Goal: Task Accomplishment & Management: Use online tool/utility

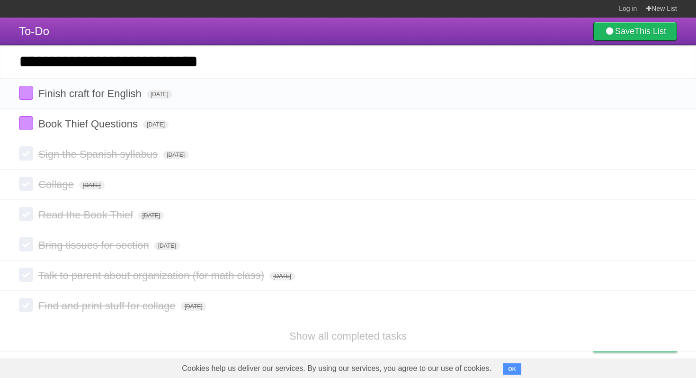
type input "**********"
click input "*********" at bounding box center [0, 0] width 0 height 0
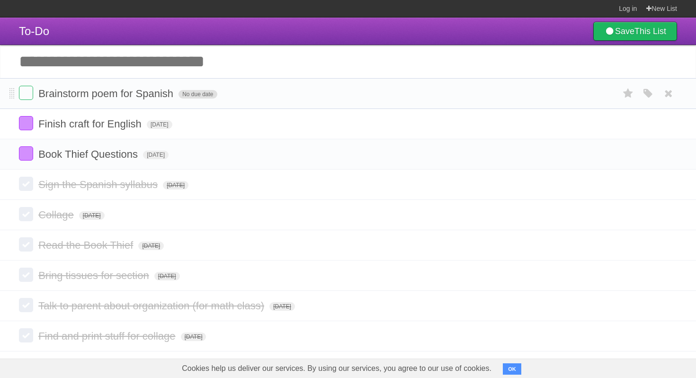
click at [181, 98] on span "No due date" at bounding box center [197, 94] width 38 height 9
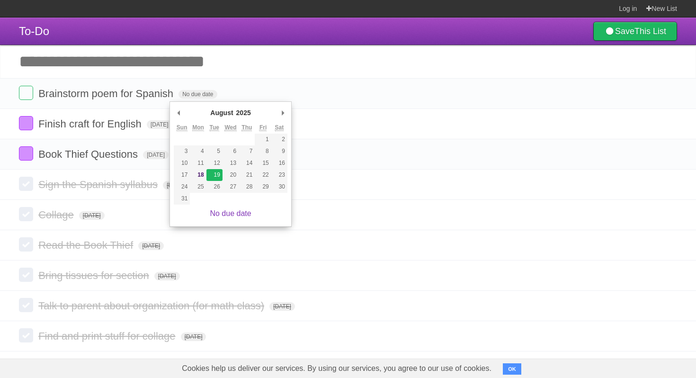
type span "[DATE]"
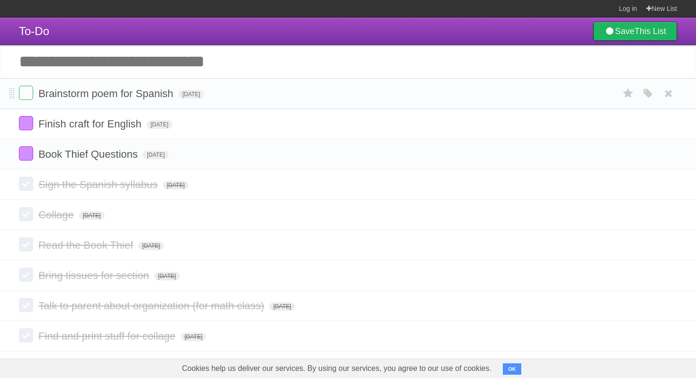
click at [649, 89] on div "White Red Blue Green Purple Orange" at bounding box center [648, 94] width 18 height 16
click at [647, 93] on icon "button" at bounding box center [647, 94] width 13 height 12
click at [591, 96] on label "Purple" at bounding box center [594, 93] width 10 height 10
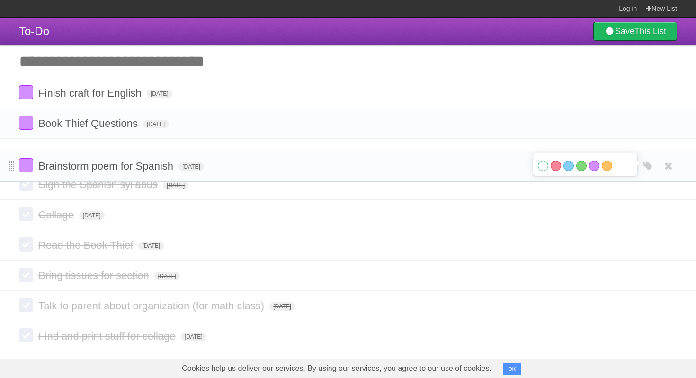
drag, startPoint x: 13, startPoint y: 95, endPoint x: 13, endPoint y: 166, distance: 70.5
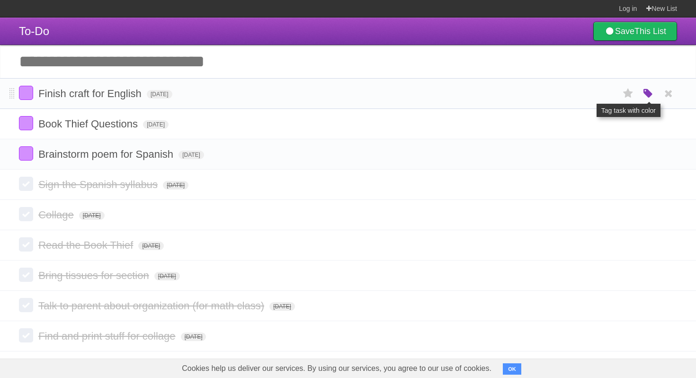
click at [649, 97] on icon "button" at bounding box center [647, 94] width 13 height 12
click at [585, 92] on label "Green" at bounding box center [581, 93] width 10 height 10
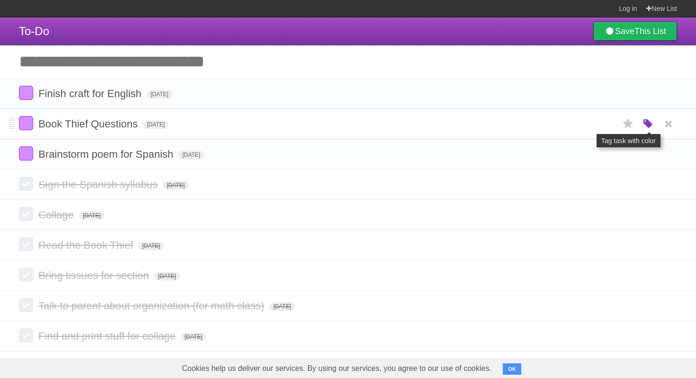
click at [646, 128] on icon "button" at bounding box center [647, 124] width 13 height 12
click at [582, 123] on label "Green" at bounding box center [581, 123] width 10 height 10
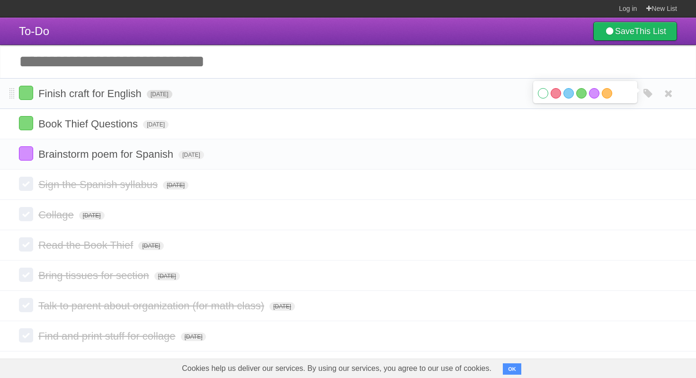
click at [151, 96] on span "[DATE]" at bounding box center [160, 94] width 26 height 9
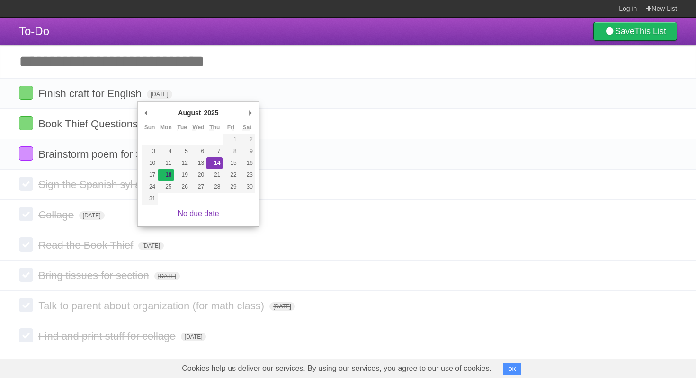
type span "[DATE]"
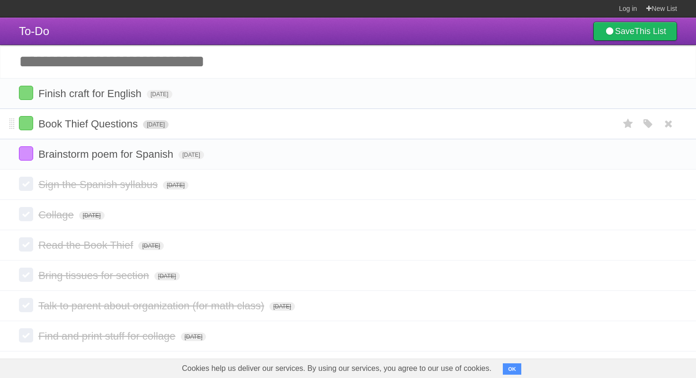
click at [169, 128] on span "[DATE]" at bounding box center [156, 124] width 26 height 9
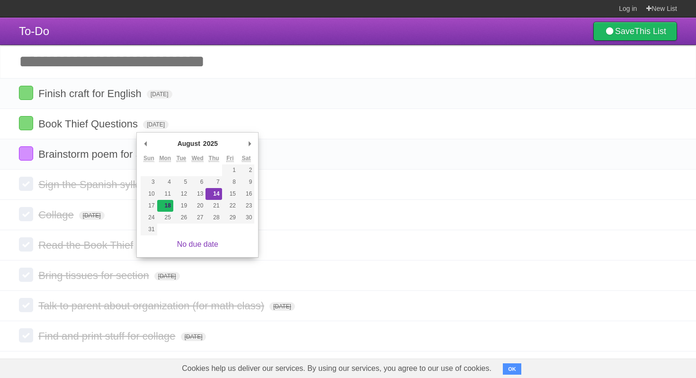
type span "[DATE]"
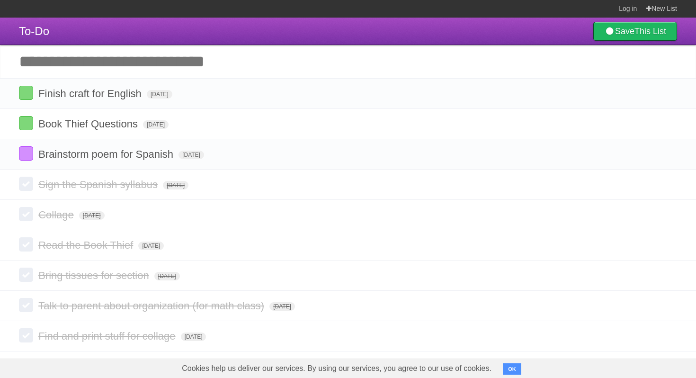
click at [190, 61] on input "Add another task" at bounding box center [348, 61] width 696 height 33
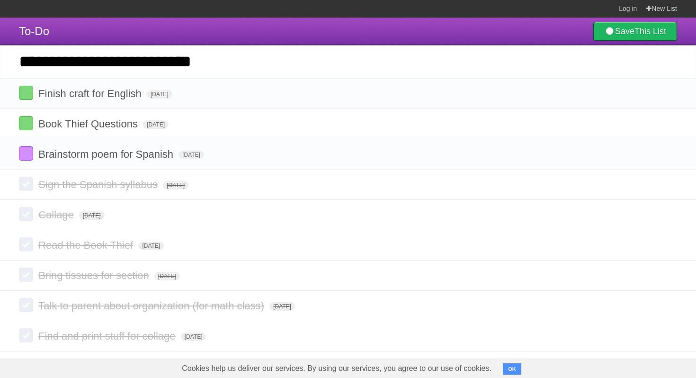
type input "**********"
click input "*********" at bounding box center [0, 0] width 0 height 0
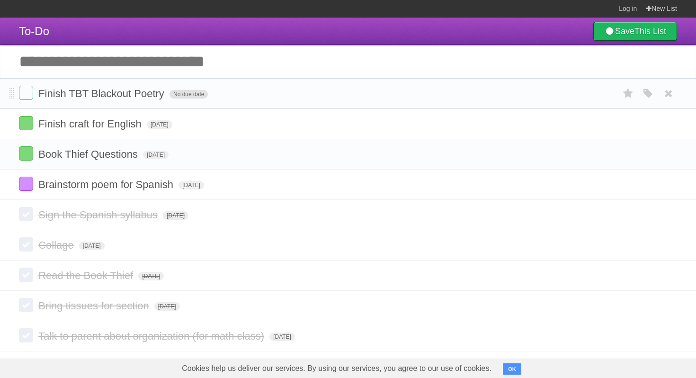
click at [184, 95] on span "No due date" at bounding box center [188, 94] width 38 height 9
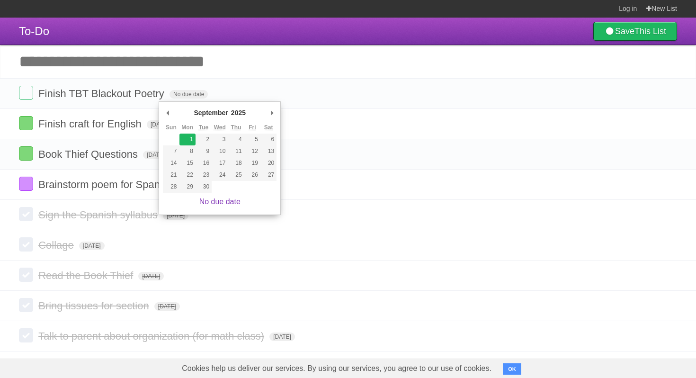
type span "[DATE]"
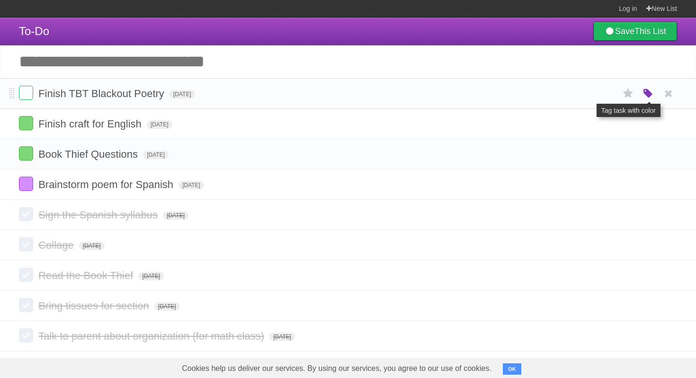
click at [646, 98] on icon "button" at bounding box center [647, 94] width 13 height 12
click at [597, 95] on label "Purple" at bounding box center [594, 93] width 10 height 10
click at [608, 95] on label "Orange" at bounding box center [607, 93] width 10 height 10
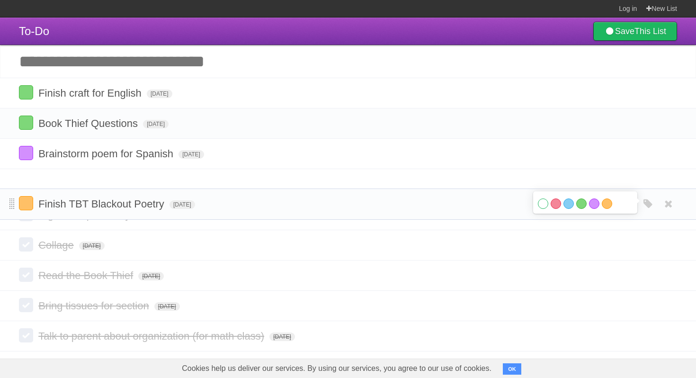
drag, startPoint x: 11, startPoint y: 96, endPoint x: 12, endPoint y: 205, distance: 108.4
